Goal: Transaction & Acquisition: Purchase product/service

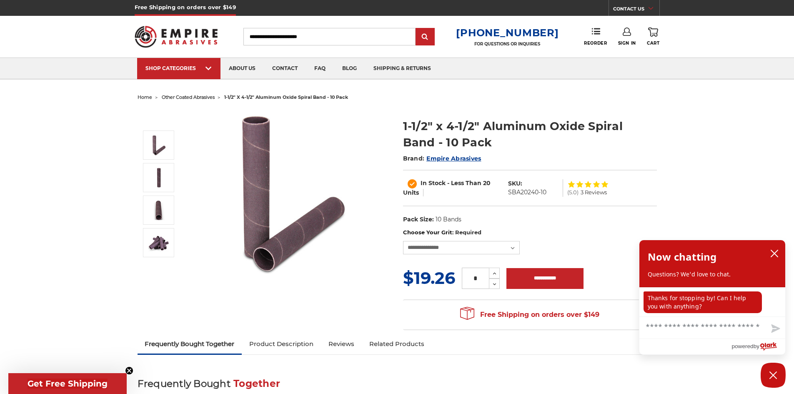
click at [199, 96] on span "other coated abrasives" at bounding box center [188, 97] width 53 height 6
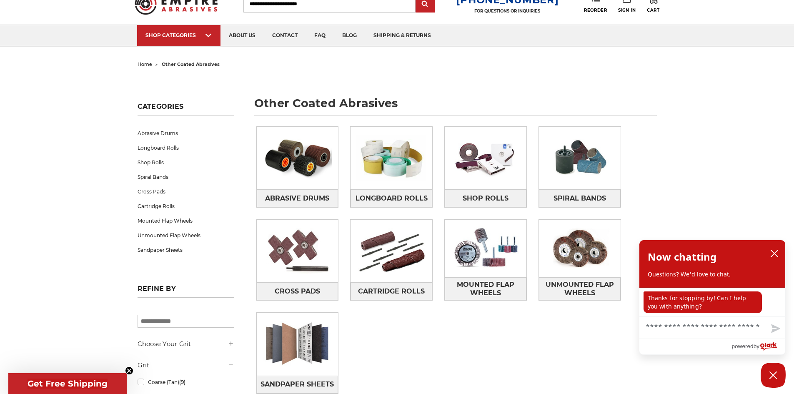
scroll to position [83, 0]
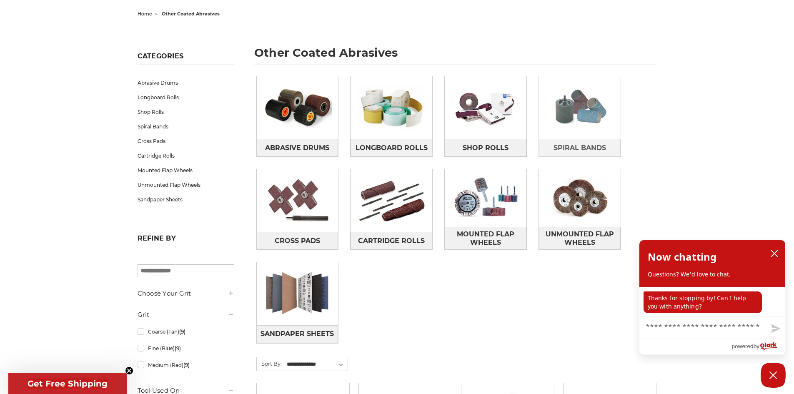
click at [583, 111] on img at bounding box center [580, 107] width 82 height 57
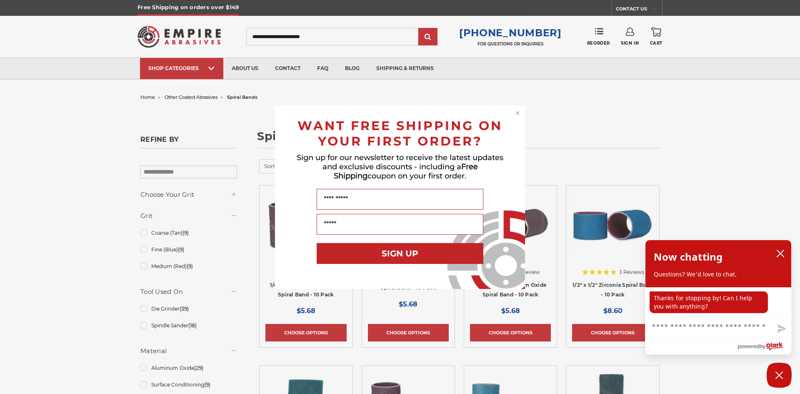
click at [518, 113] on icon "Close dialog" at bounding box center [517, 112] width 3 height 3
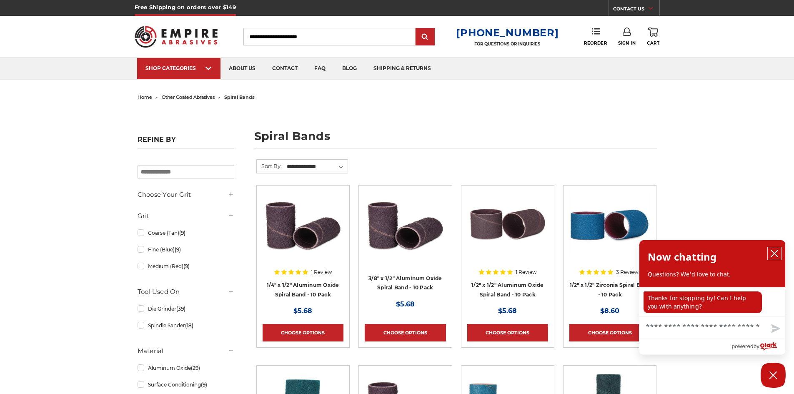
click at [774, 254] on icon "close chatbox" at bounding box center [774, 253] width 7 height 7
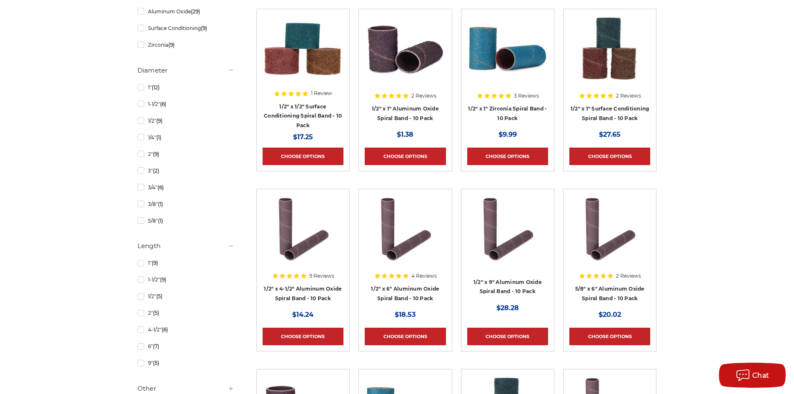
scroll to position [375, 0]
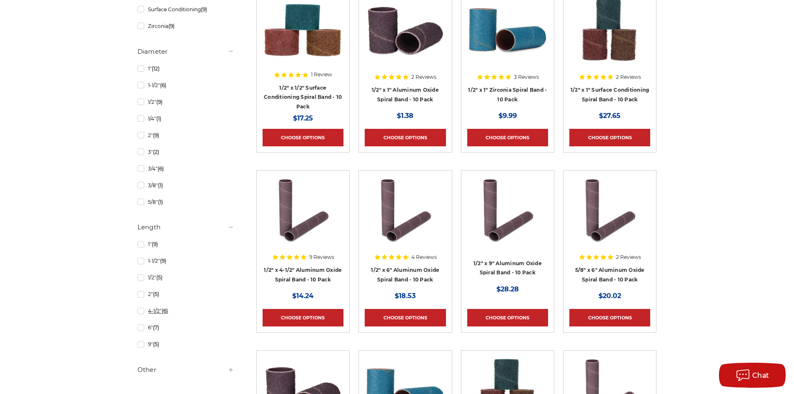
click at [142, 314] on link "4-1/2" (6)" at bounding box center [185, 310] width 97 height 15
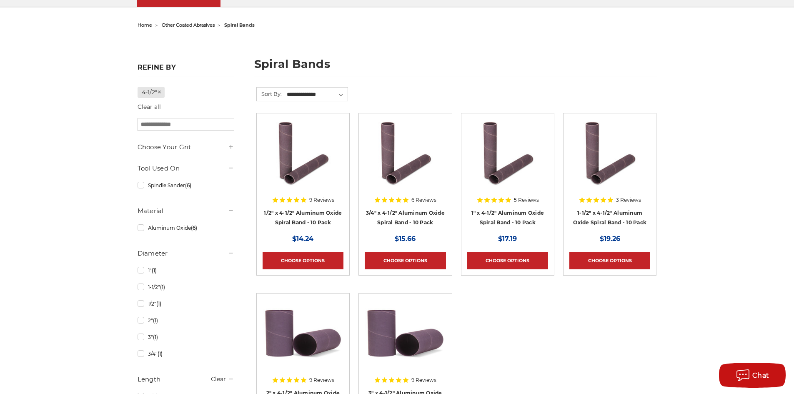
scroll to position [83, 0]
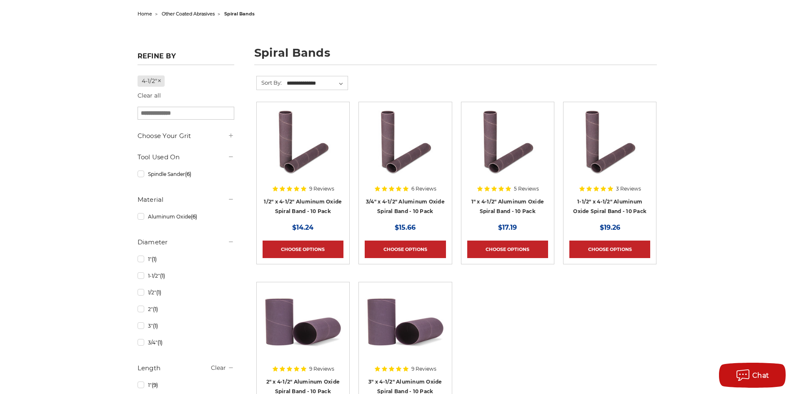
click at [608, 155] on img at bounding box center [609, 141] width 81 height 67
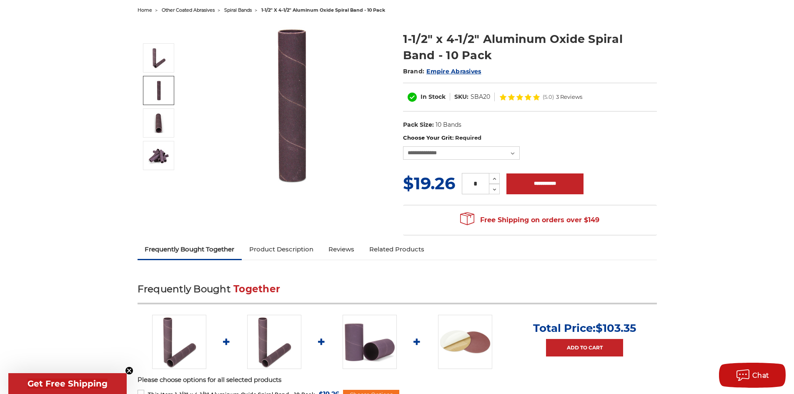
scroll to position [83, 0]
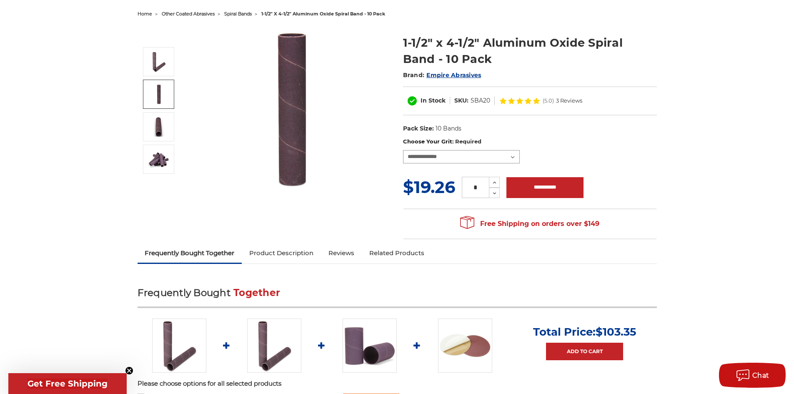
click at [511, 159] on select "**********" at bounding box center [461, 156] width 117 height 13
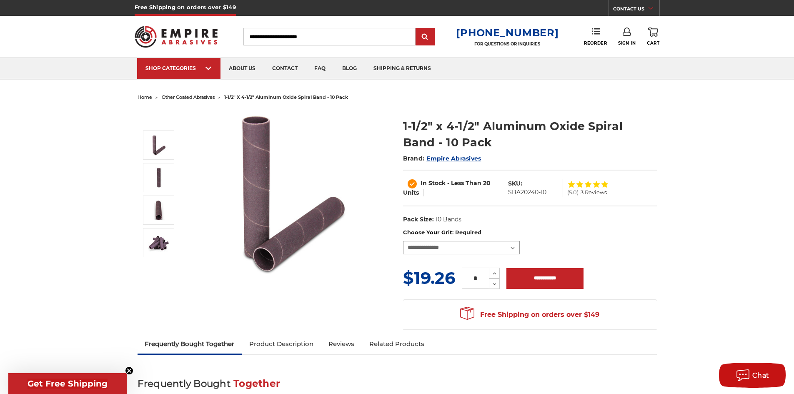
click at [510, 246] on select "**********" at bounding box center [461, 247] width 117 height 13
